Goal: Task Accomplishment & Management: Complete application form

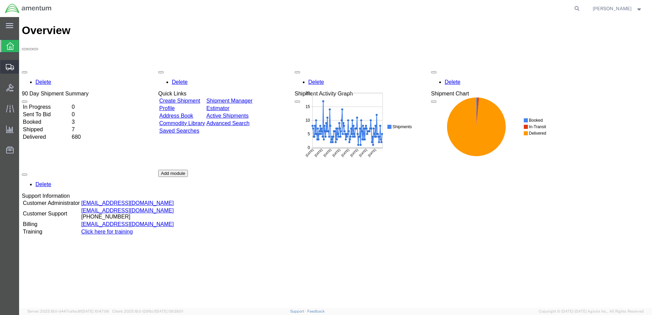
click at [0, 0] on span "Create Shipment" at bounding box center [0, 0] width 0 height 0
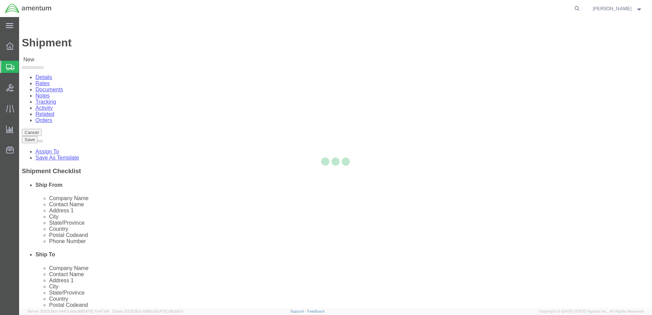
select select
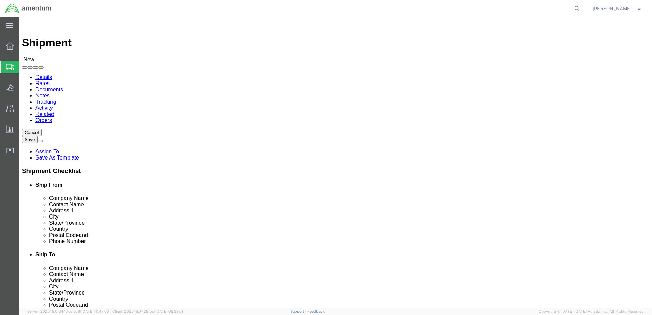
select select "MYPROFILE"
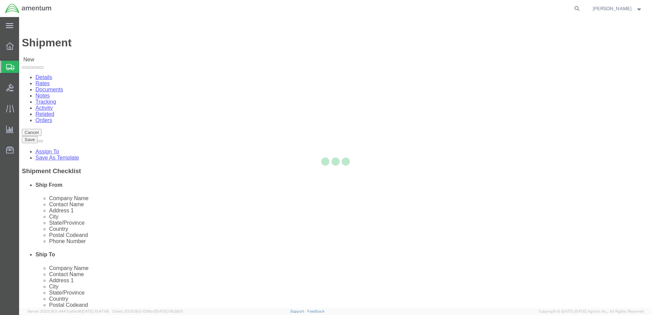
select select "CA"
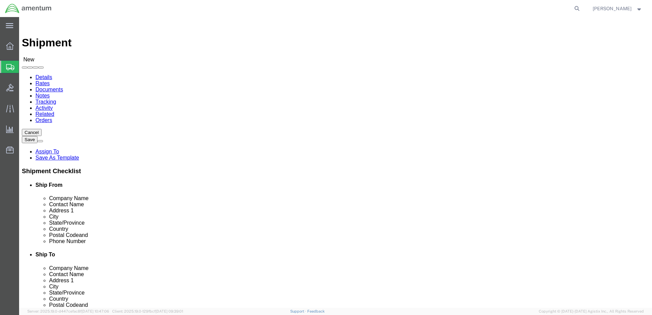
type input "prime"
drag, startPoint x: 358, startPoint y: 111, endPoint x: 336, endPoint y: 114, distance: 21.6
click body "Shipment New Details Rates Documents Notes Tracking Activity Related Orders Can…"
click input "text"
type input "[PERSON_NAME]"
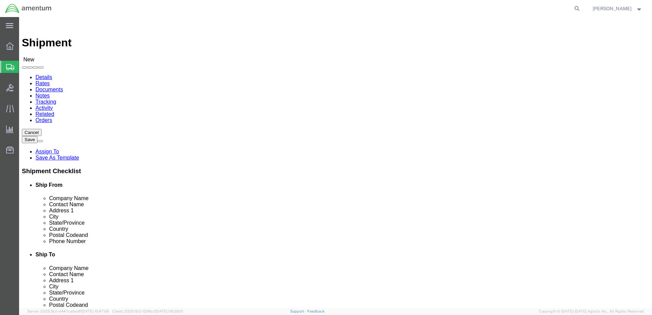
click div "Location My Profile Location [PHONE_NUMBER] [PHONE_NUMBER] [PHONE_NUMBER] [PHON…"
drag, startPoint x: 354, startPoint y: 142, endPoint x: 331, endPoint y: 141, distance: 23.9
click div "Contact Name [PERSON_NAME] [PERSON_NAME]"
click input "text"
type input "Prime i"
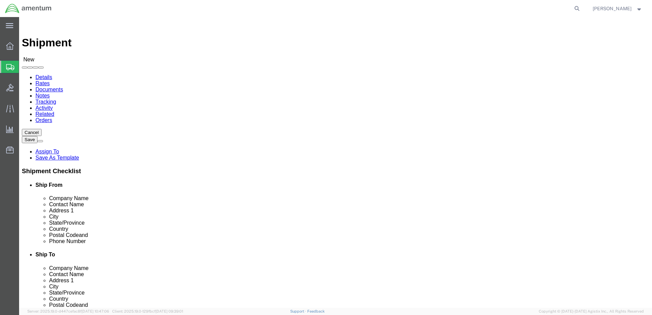
click p "- PRIME INDUSTRIES - ([PERSON_NAME]) [STREET_ADDRESS]"
select select "GA"
type input "PRIME INDUSTRIES"
drag, startPoint x: 370, startPoint y: 168, endPoint x: 338, endPoint y: 171, distance: 32.5
click div "[PERSON_NAME]"
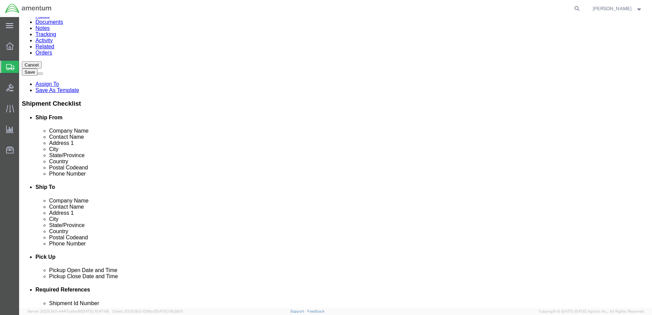
scroll to position [68, 0]
type input "[PERSON_NAME]"
paste input "E: [EMAIL_ADDRESS][DOMAIN_NAME]"
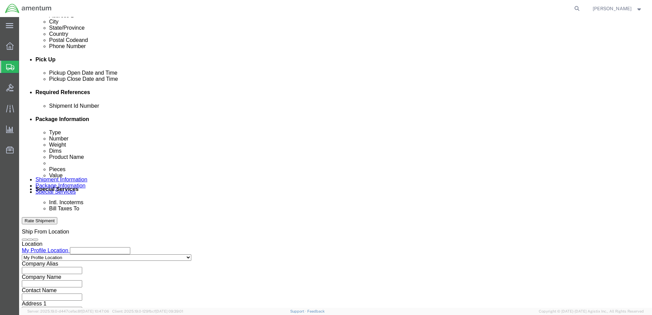
scroll to position [273, 0]
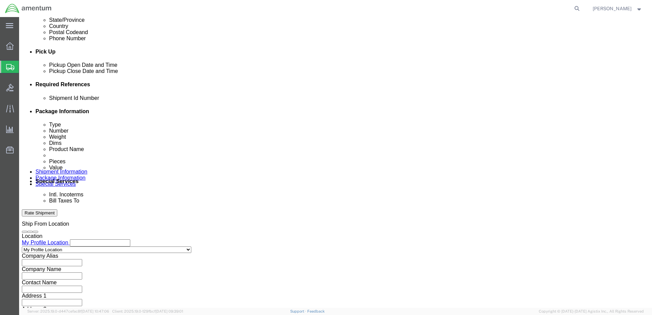
type input "E: [EMAIL_ADDRESS][DOMAIN_NAME]"
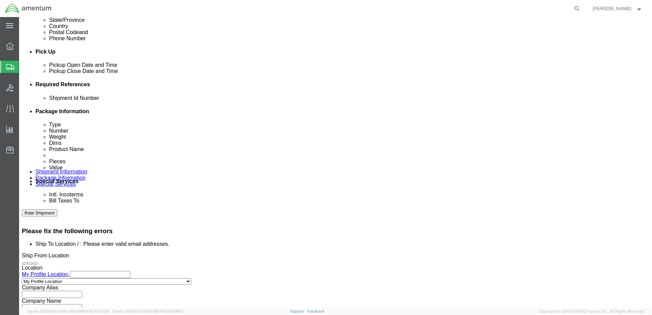
scroll to position [301, 0]
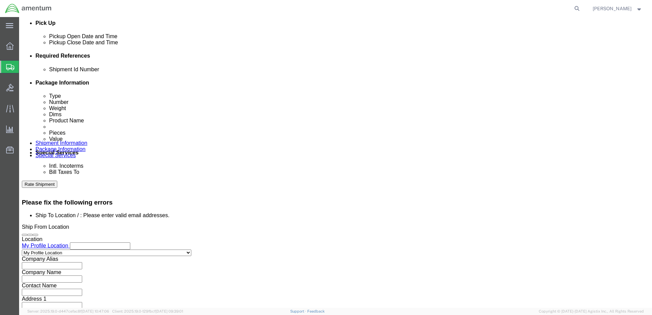
click button "Add reference"
click input "text"
type input "CBP0043293"
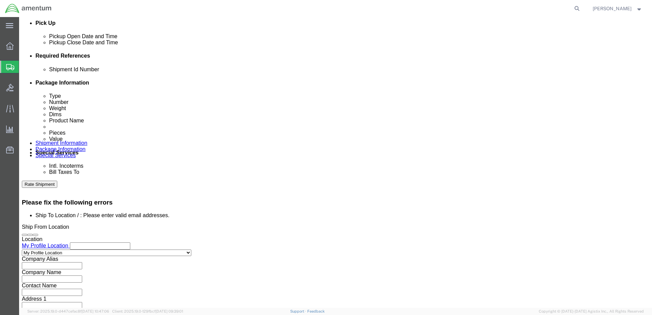
click select "Select Account Type Activity ID Airline Appointment Number ASN Batch Request # …"
select select "DEPT"
click select "Select Account Type Activity ID Airline Appointment Number ASN Batch Request # …"
click input "text"
type input "CBP"
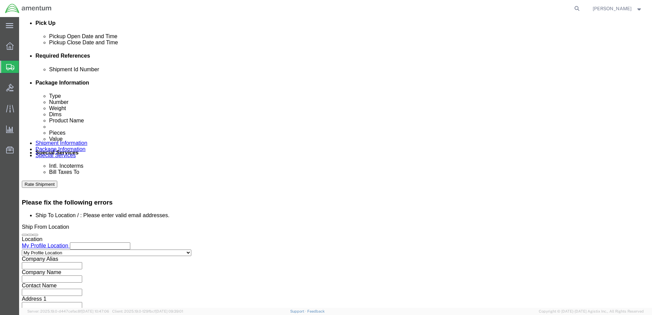
click select "Select Account Type Activity ID Airline Appointment Number ASN Batch Request # …"
select select "PROJNUM"
click select "Select Account Type Activity ID Airline Appointment Number ASN Batch Request # …"
paste input "AME-2025-IP01-FO013-2219-NAMC-Z000"
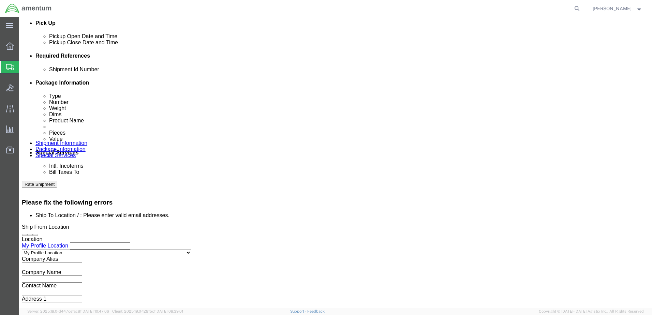
type input "AME-2025-IP01-FO013-2219-NAMC-Z000"
click select "Select Account Type Activity ID Airline Appointment Number ASN Batch Request # …"
select select "CUSTREF"
click select "Select Account Type Activity ID Airline Appointment Number ASN Batch Request # …"
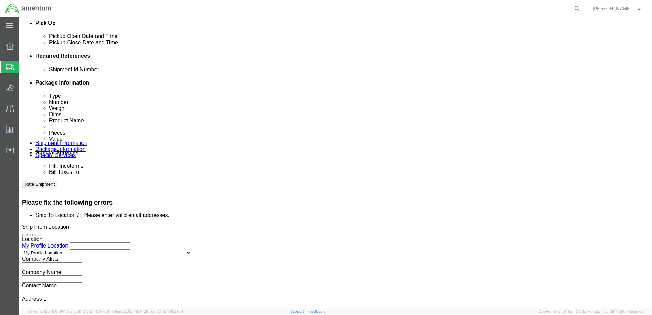
click input "text"
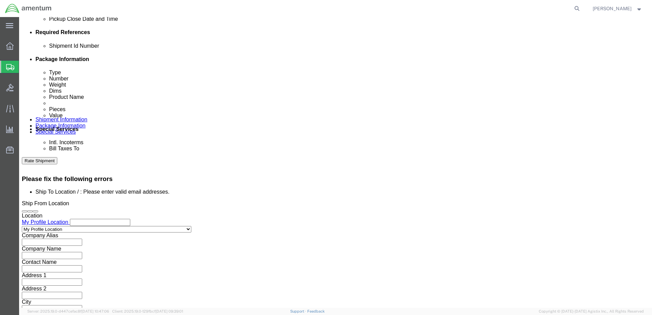
scroll to position [336, 0]
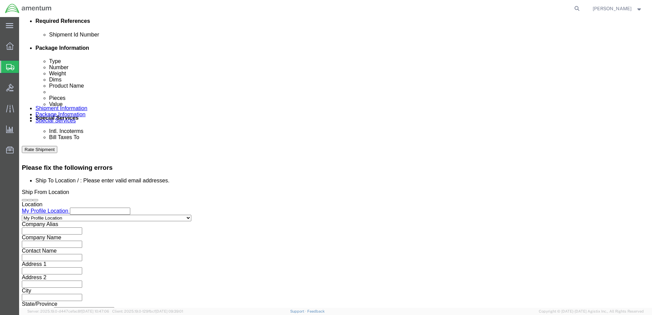
type input "Core RTN CBP0043293"
click button "Continue"
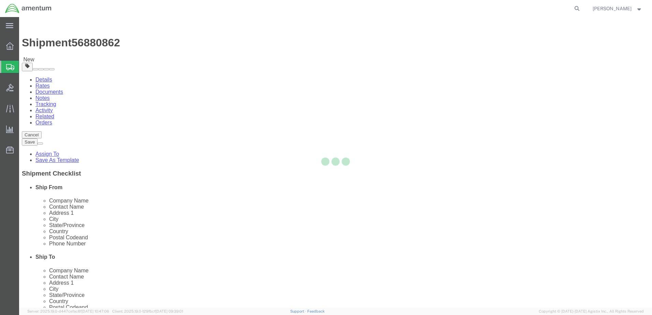
select select "CBOX"
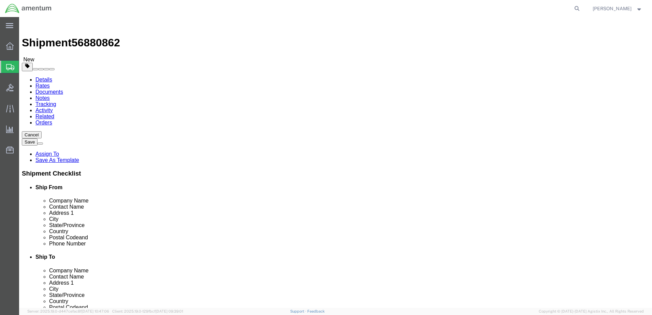
click input "Length : This field is required."
type input "14"
type input "10"
type input "5.0"
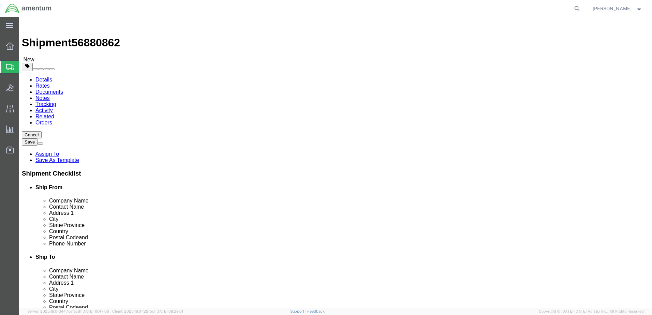
click span
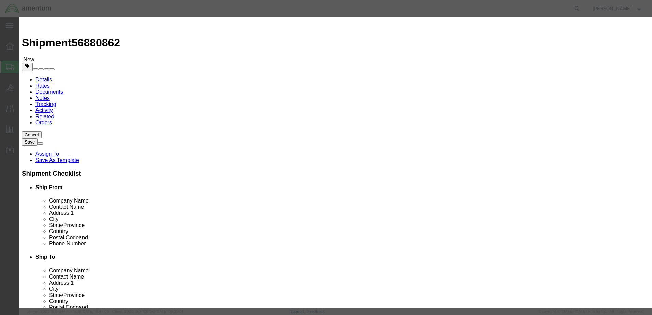
click input "text"
type input "S"
type input "DC Load Meter [PHONE_NUMBER]"
type input "1"
type input "5000.00"
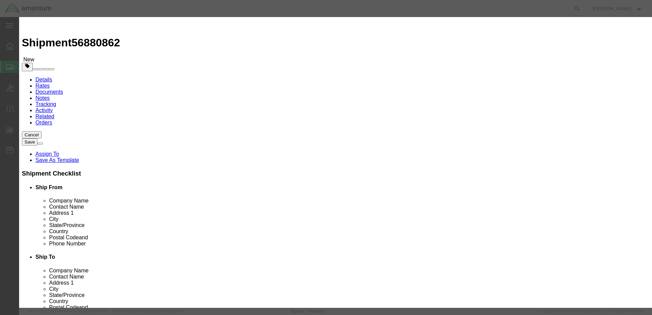
click button "Save & Add Another"
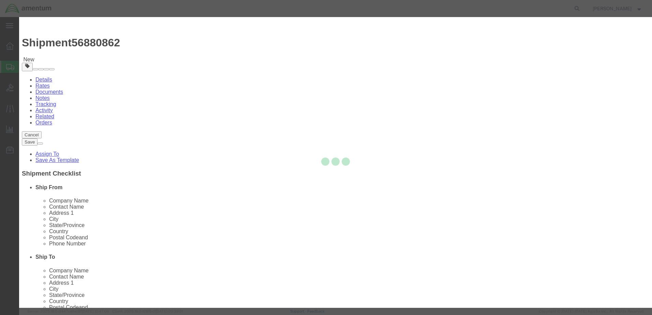
select select "EA"
select select "USD"
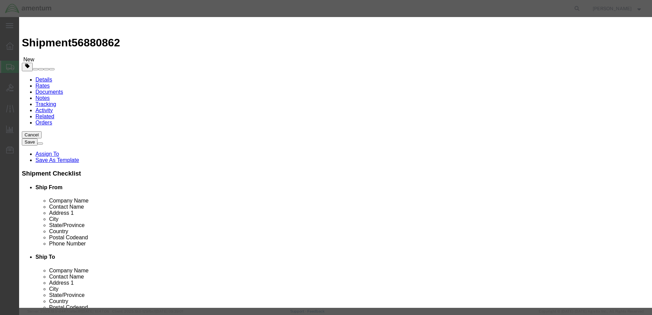
click input "text"
type input "Volt IND [PHONE_NUMBER]"
click input "text"
type input "1"
drag, startPoint x: 204, startPoint y: 36, endPoint x: 207, endPoint y: 59, distance: 23.7
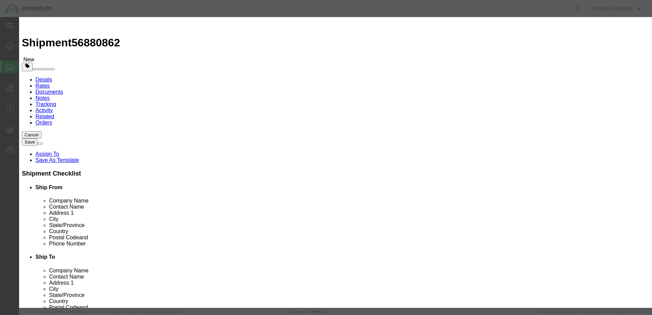
click div "Commodity library"
click input "text"
type input "5000.00"
click button "Save & Close"
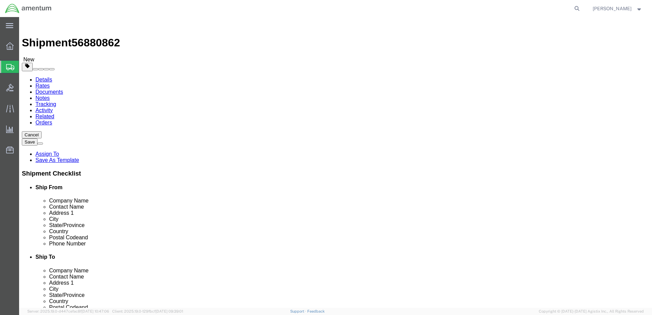
click icon
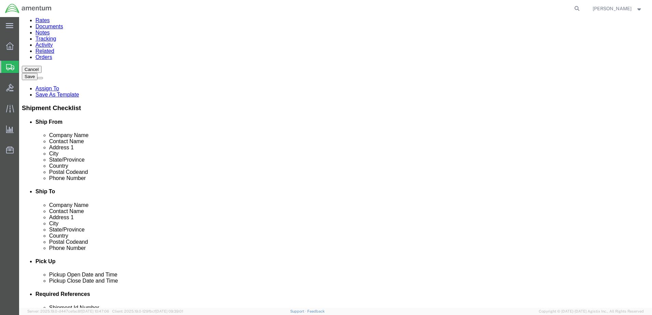
scroll to position [68, 0]
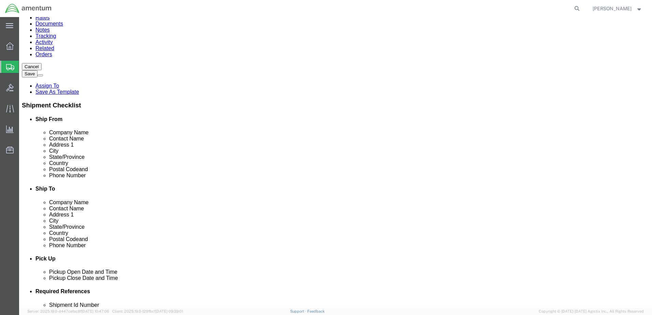
click input "E: [EMAIL_ADDRESS][DOMAIN_NAME]"
drag, startPoint x: 355, startPoint y: 204, endPoint x: 341, endPoint y: 204, distance: 14.0
click input "E: [EMAIL_ADDRESS][DOMAIN_NAME]"
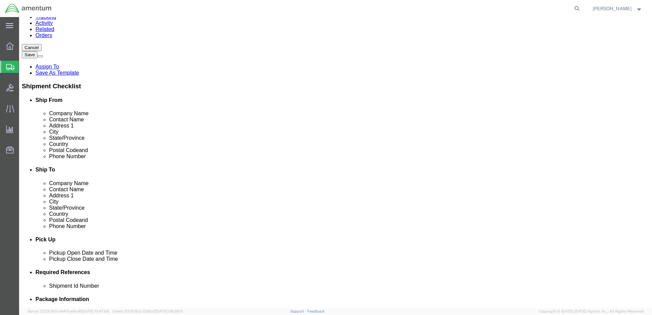
scroll to position [0, 0]
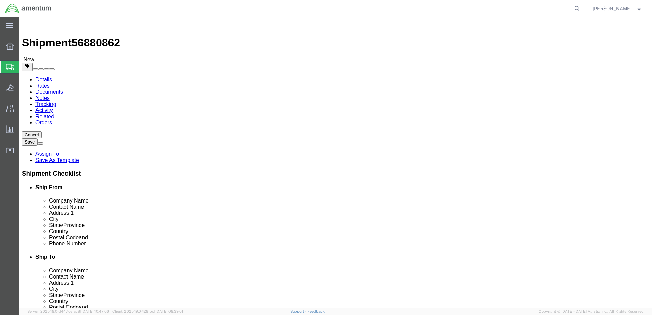
type input "[EMAIL_ADDRESS][DOMAIN_NAME]"
click icon
click button "Rate Shipment"
